Goal: Check status

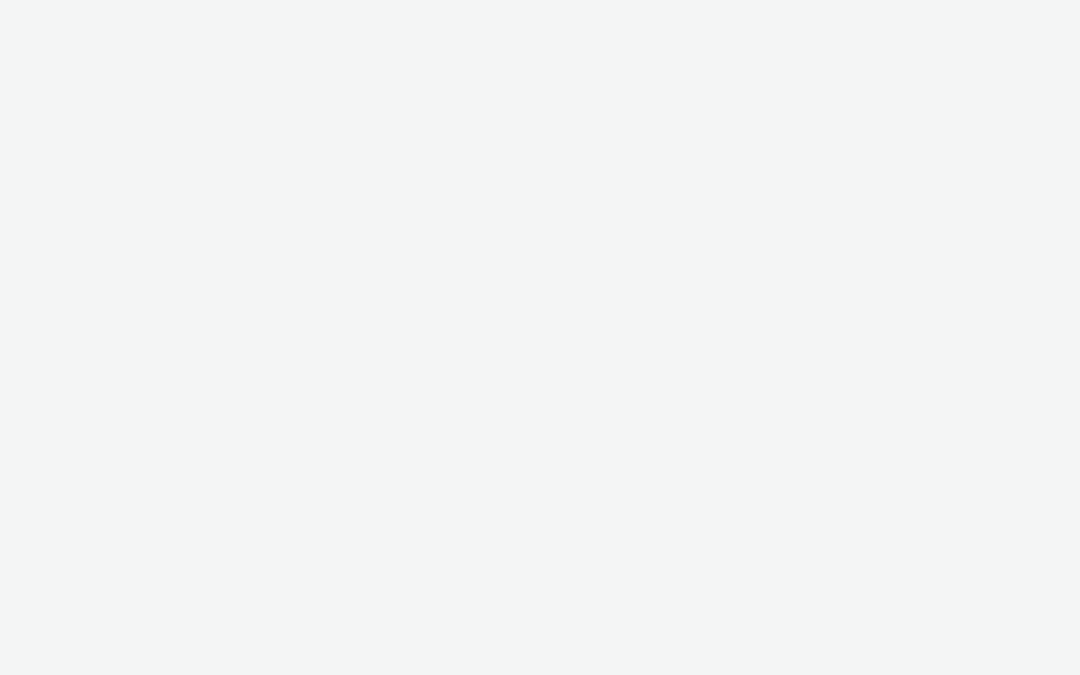
select select "ac009755-aa48-4799-8050-7a339a378eb8"
select select "79162ed7-0017-4339-93b0-3399b708648f"
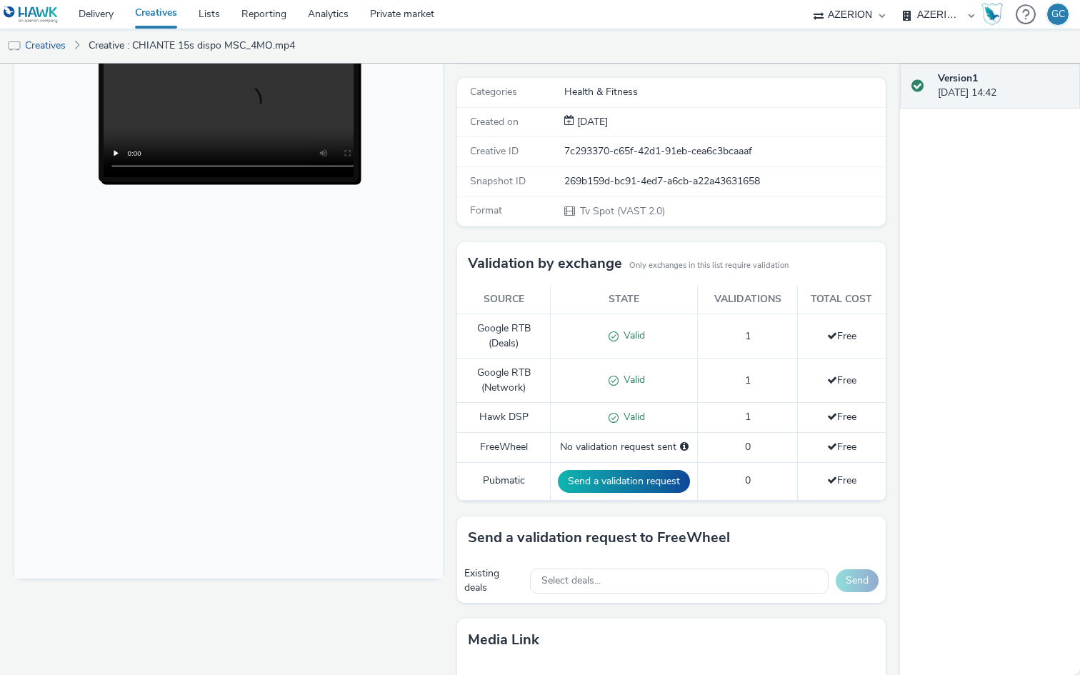
scroll to position [179, 0]
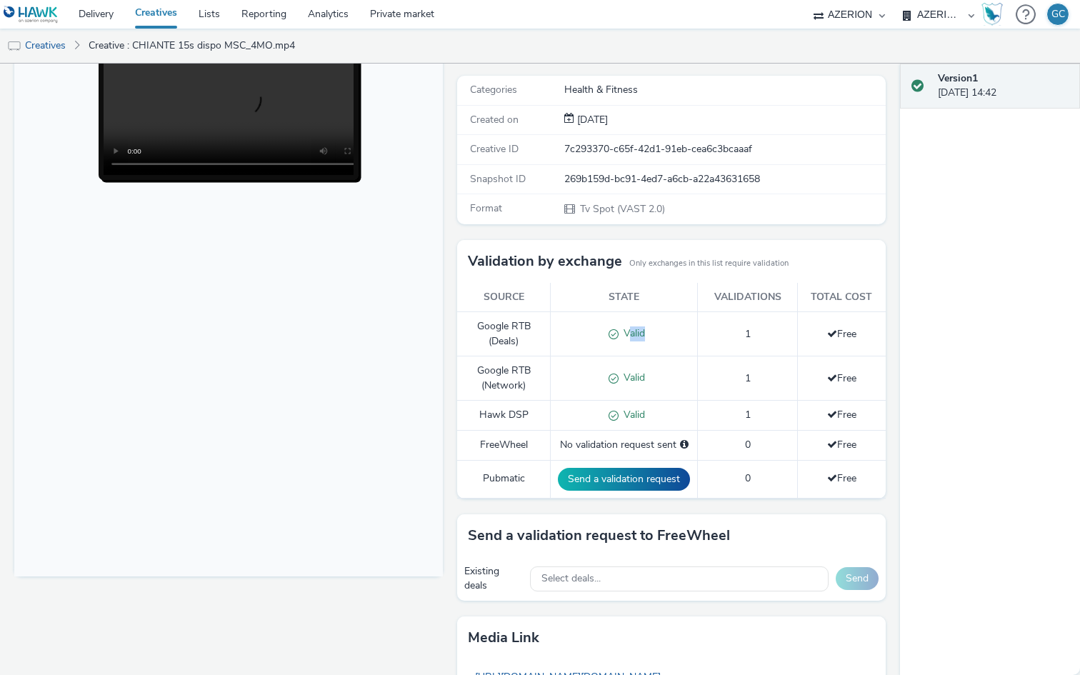
drag, startPoint x: 626, startPoint y: 332, endPoint x: 653, endPoint y: 330, distance: 26.5
click at [653, 330] on div "Valid" at bounding box center [624, 333] width 132 height 15
drag, startPoint x: 738, startPoint y: 331, endPoint x: 755, endPoint y: 330, distance: 16.4
click at [755, 330] on td "1" at bounding box center [747, 334] width 99 height 44
click at [639, 336] on span "Valid" at bounding box center [631, 333] width 26 height 14
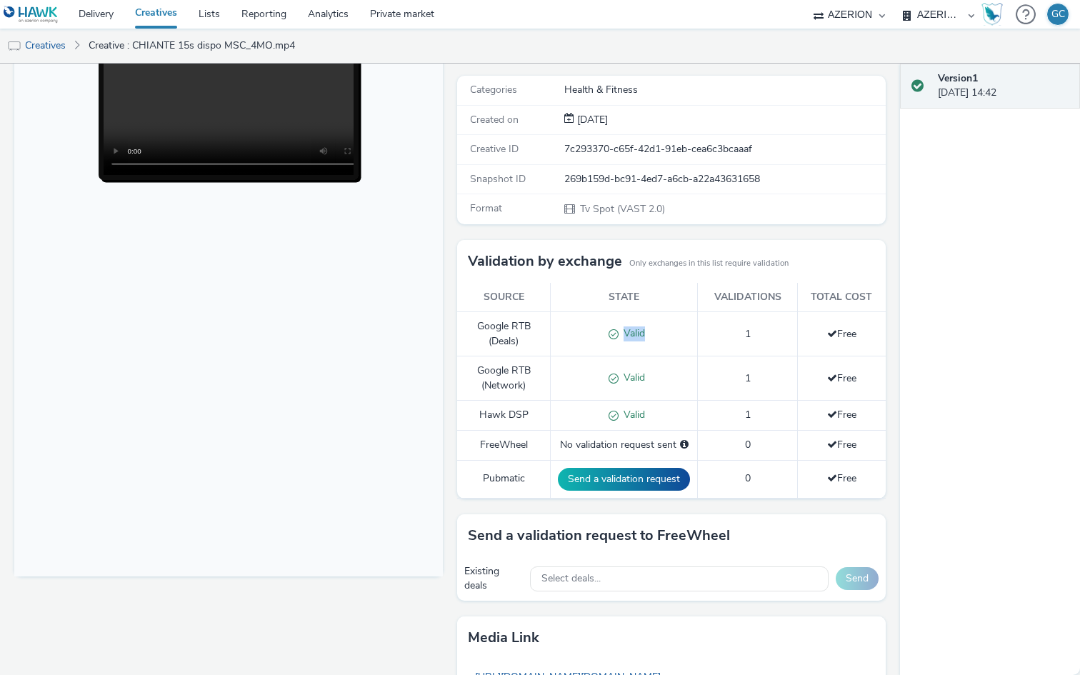
click at [639, 336] on span "Valid" at bounding box center [631, 333] width 26 height 14
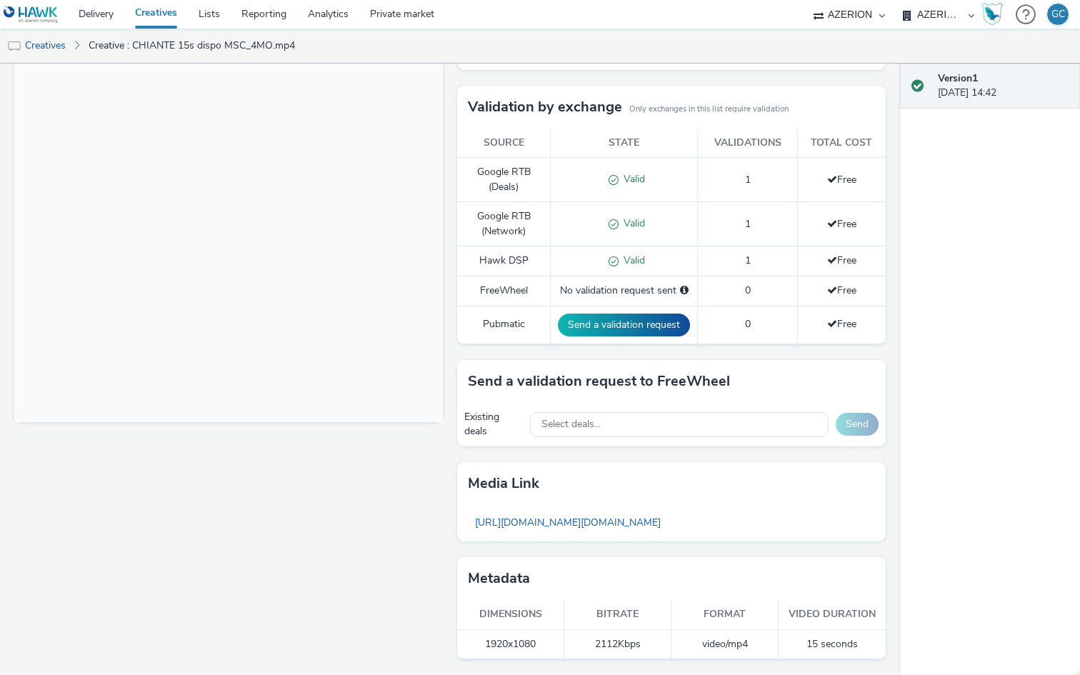
click at [638, 363] on div "Send a validation request to FreeWheel" at bounding box center [671, 381] width 428 height 43
drag, startPoint x: 488, startPoint y: 167, endPoint x: 525, endPoint y: 184, distance: 40.0
click at [525, 184] on td "Google RTB (Deals)" at bounding box center [504, 180] width 94 height 44
click at [612, 185] on span at bounding box center [610, 179] width 15 height 14
drag, startPoint x: 618, startPoint y: 184, endPoint x: 626, endPoint y: 183, distance: 8.0
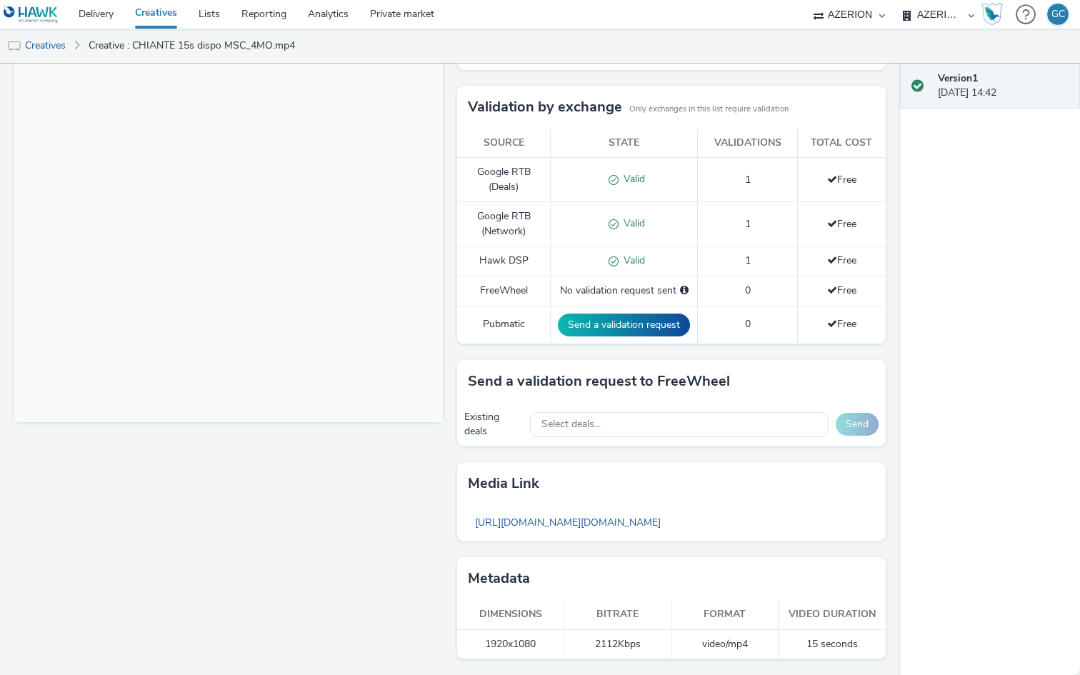
click at [626, 183] on span "Valid" at bounding box center [631, 179] width 26 height 14
drag, startPoint x: 626, startPoint y: 183, endPoint x: 647, endPoint y: 179, distance: 21.1
click at [647, 179] on div "Valid" at bounding box center [624, 179] width 132 height 15
